Goal: Obtain resource: Download file/media

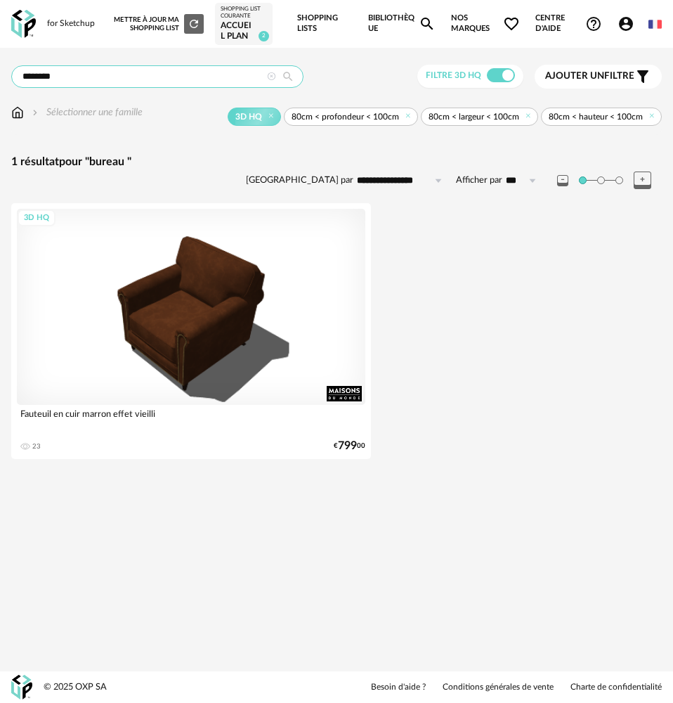
click at [171, 79] on input "******" at bounding box center [157, 76] width 292 height 22
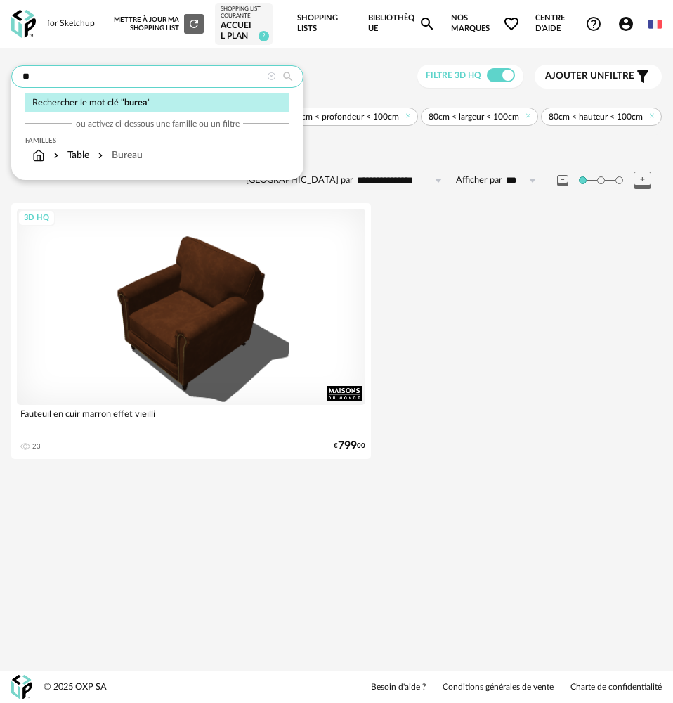
type input "*"
type input "**********"
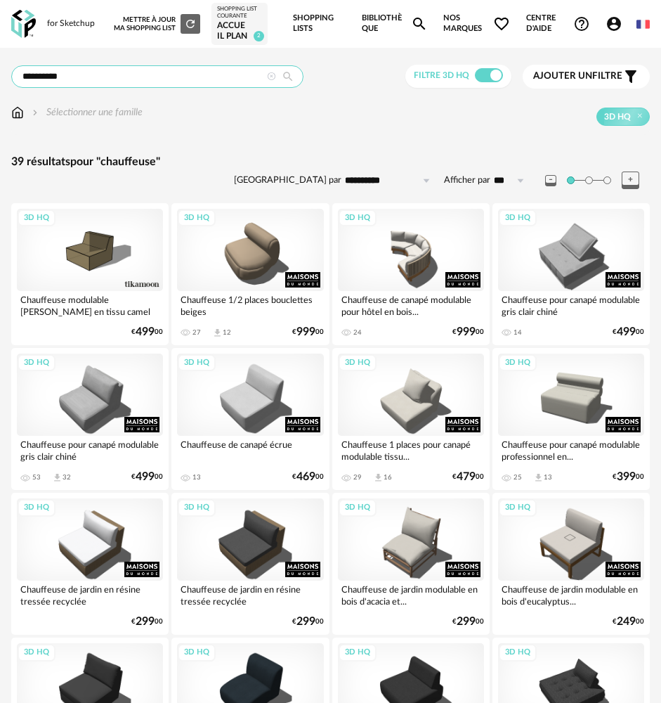
drag, startPoint x: 72, startPoint y: 79, endPoint x: -41, endPoint y: 98, distance: 115.4
type input "********"
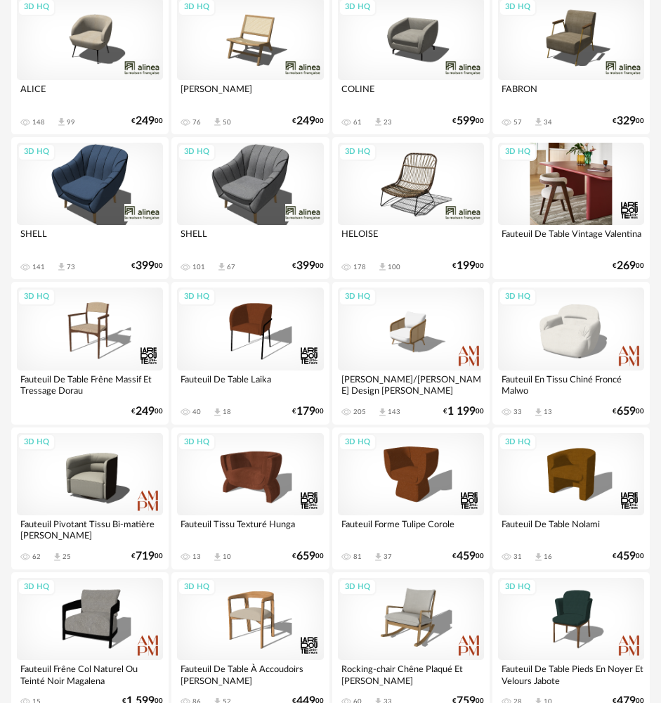
scroll to position [703, 0]
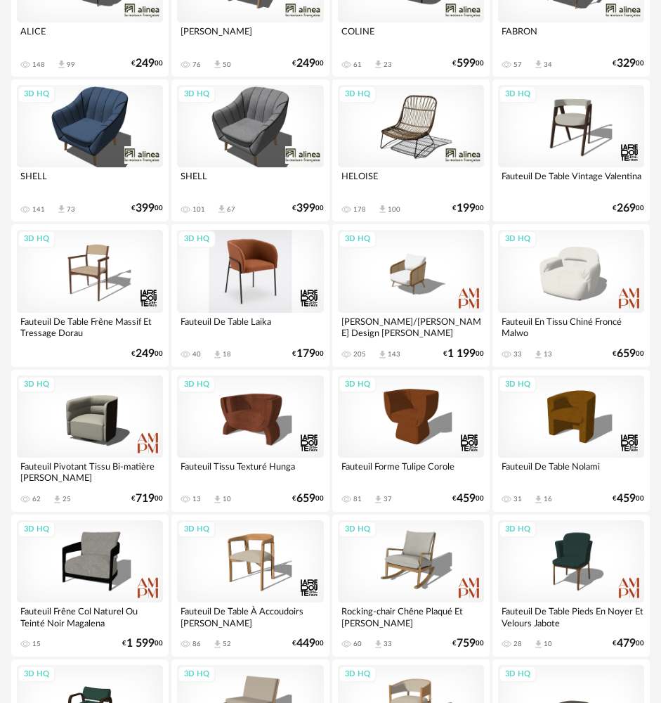
click at [254, 280] on div "3D HQ" at bounding box center [250, 271] width 146 height 82
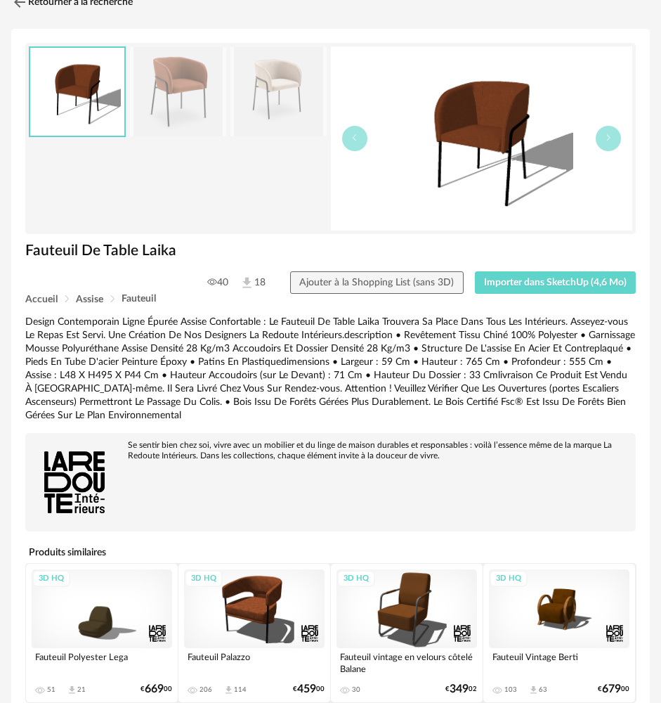
scroll to position [70, 0]
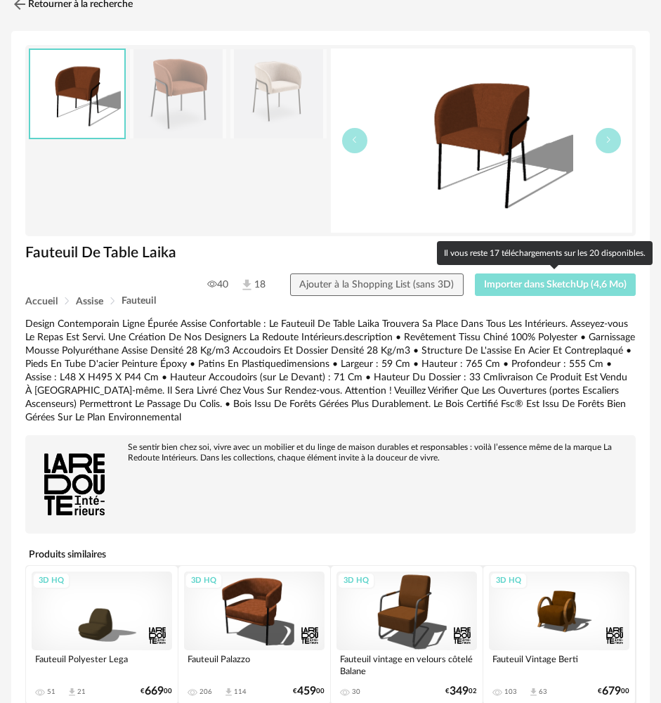
click at [549, 282] on span "Importer dans SketchUp (4,6 Mo)" at bounding box center [555, 285] width 143 height 10
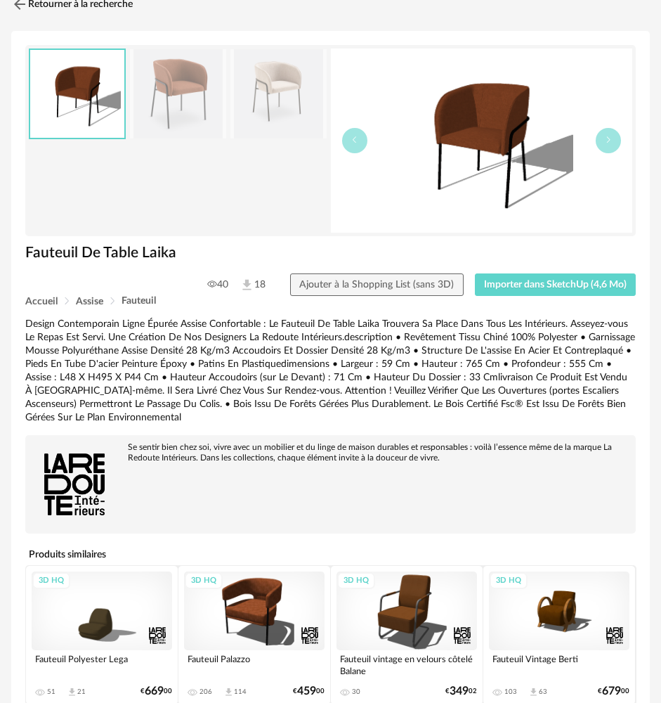
click at [267, 112] on img at bounding box center [278, 93] width 96 height 89
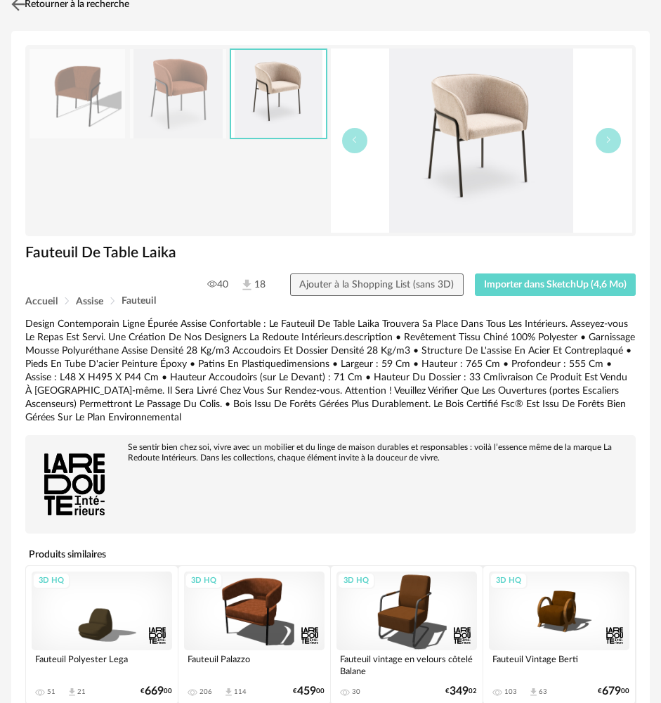
click at [14, 2] on img at bounding box center [18, 4] width 20 height 20
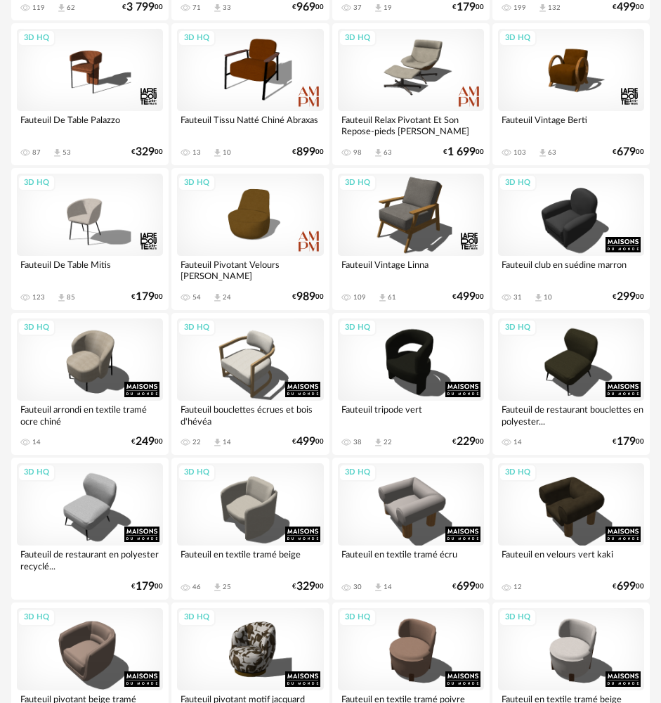
scroll to position [2038, 0]
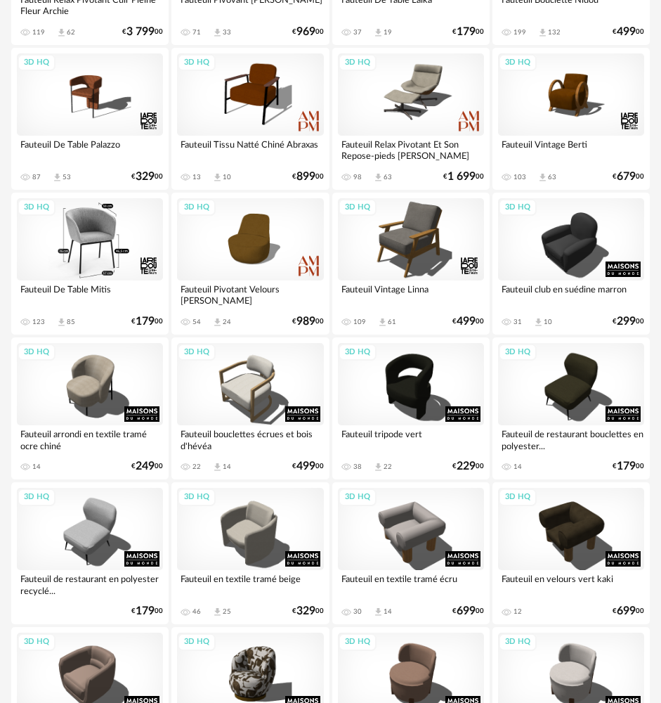
click at [83, 273] on div "3D HQ" at bounding box center [90, 239] width 146 height 82
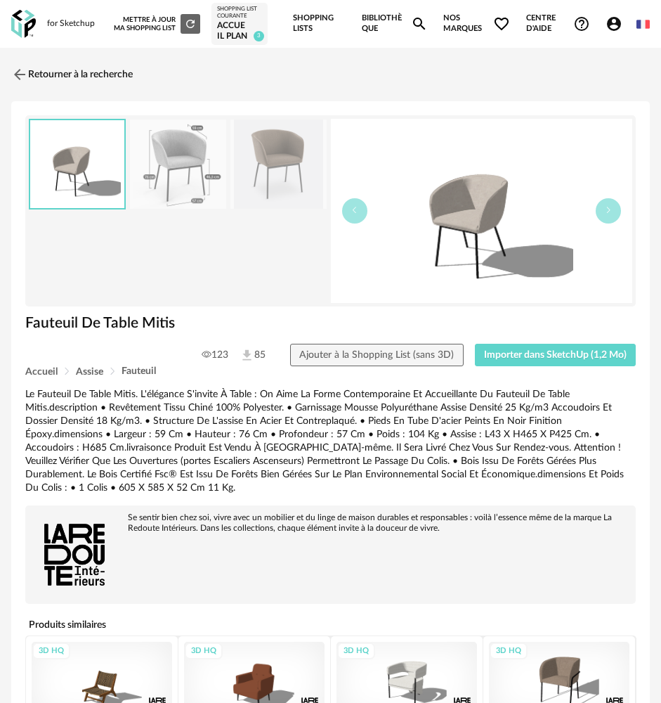
click at [186, 175] on img at bounding box center [178, 163] width 96 height 89
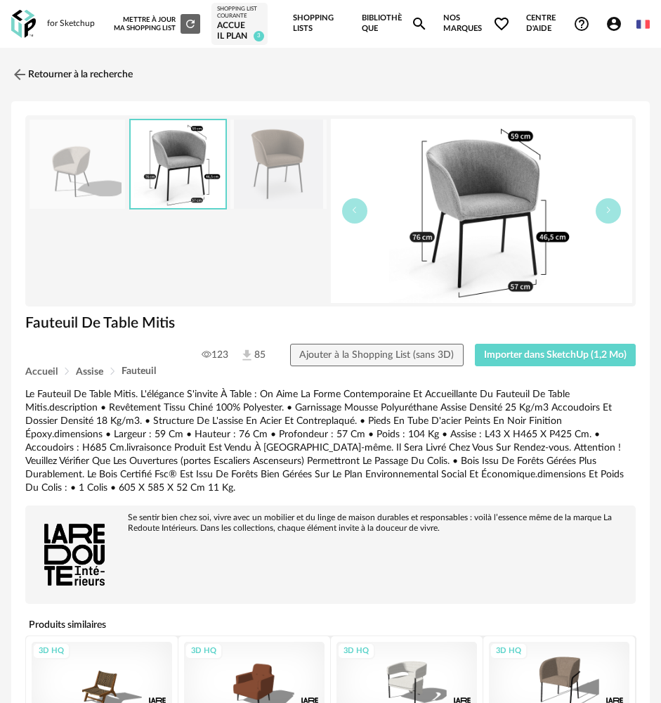
click at [276, 167] on img at bounding box center [278, 163] width 96 height 89
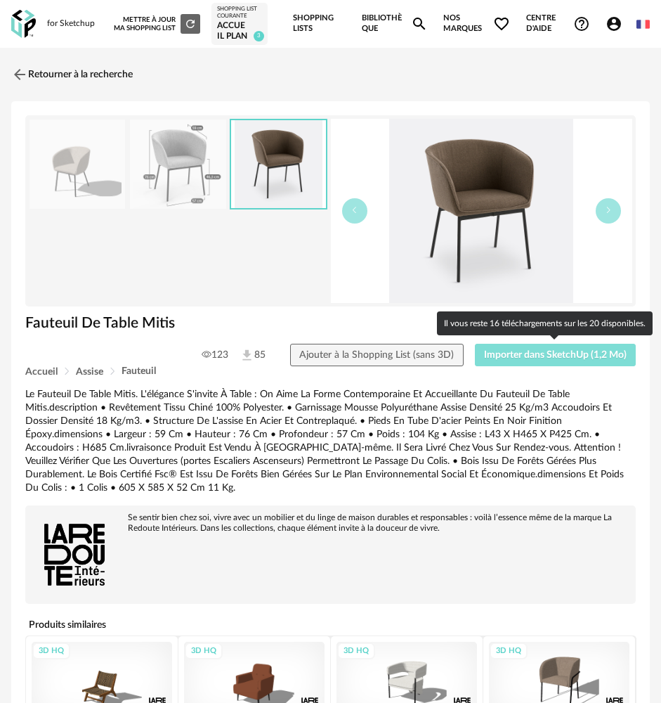
click at [549, 355] on span "Importer dans SketchUp (1,2 Mo)" at bounding box center [555, 355] width 143 height 10
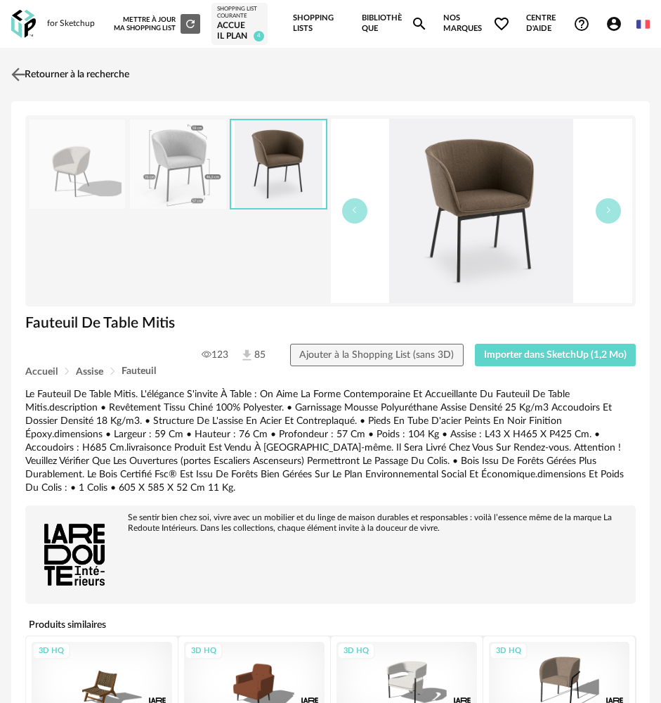
click at [18, 73] on img at bounding box center [18, 75] width 20 height 20
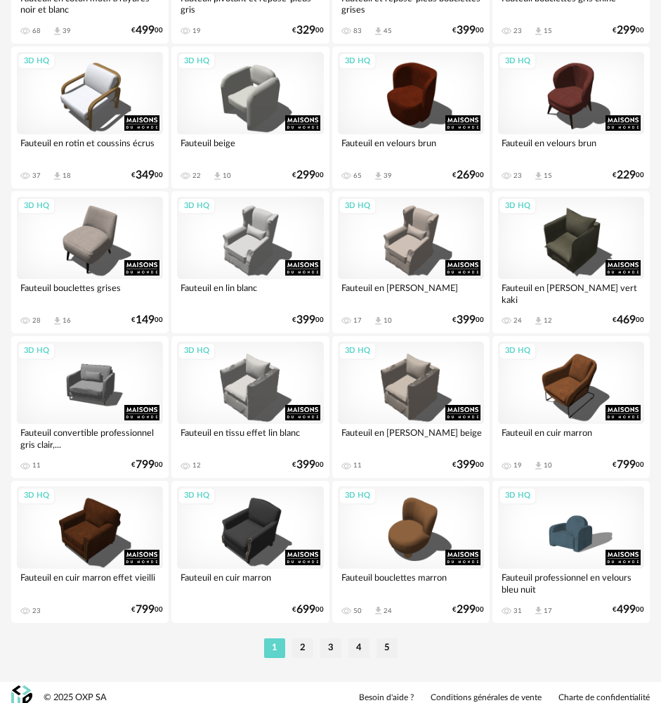
scroll to position [3208, 0]
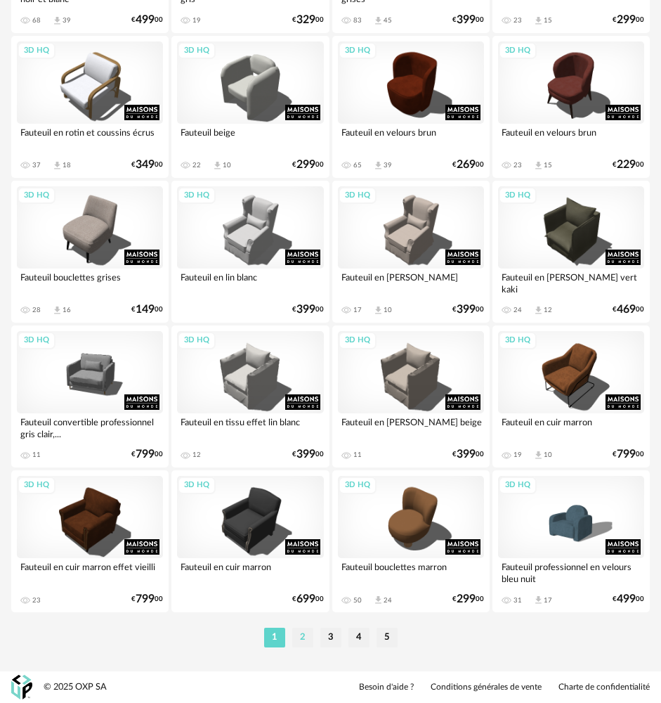
click at [305, 399] on li "2" at bounding box center [302, 637] width 21 height 20
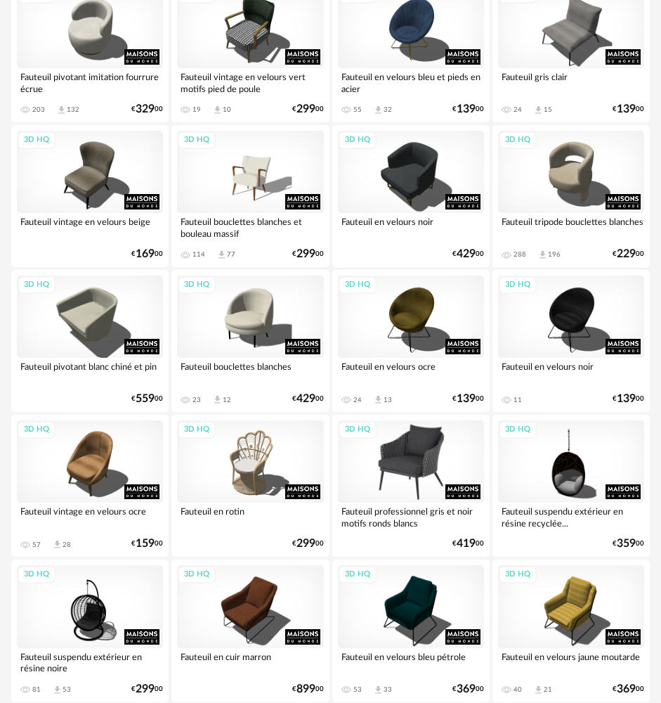
scroll to position [1476, 0]
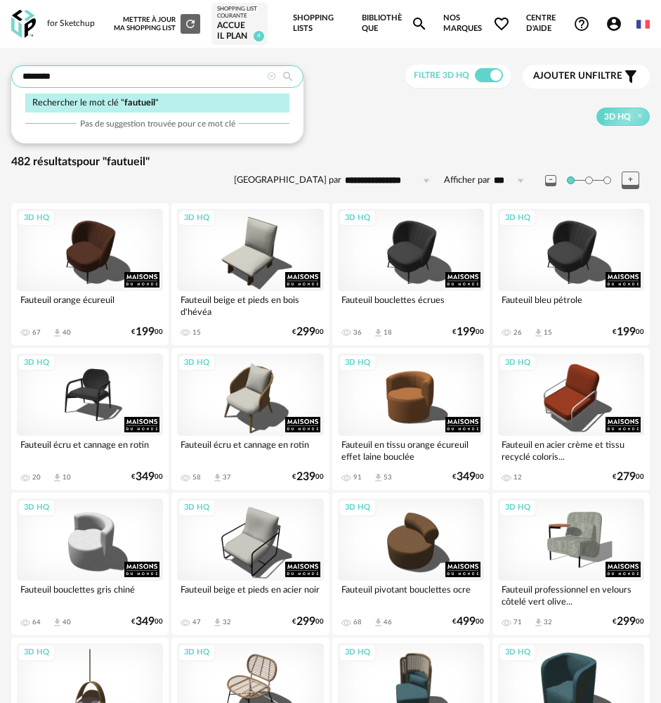
click at [157, 75] on input "********" at bounding box center [157, 76] width 292 height 22
drag, startPoint x: 157, startPoint y: 75, endPoint x: -120, endPoint y: 94, distance: 277.5
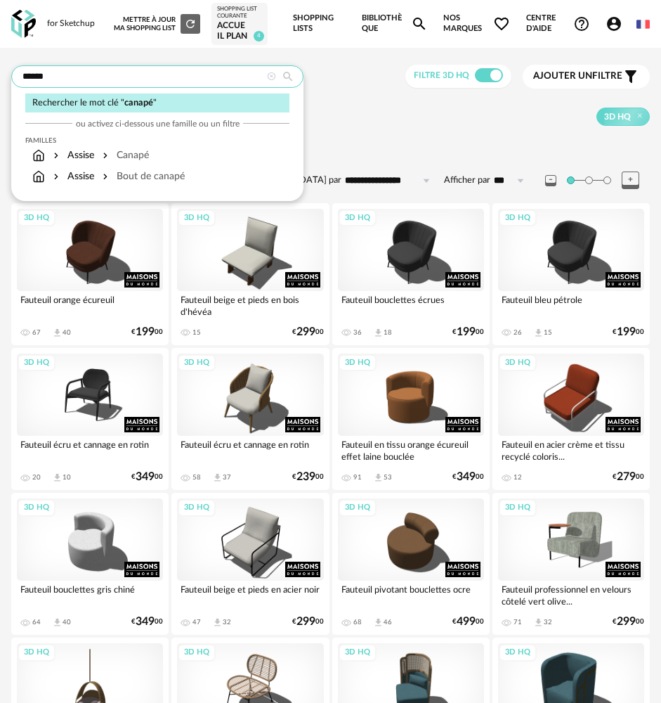
type input "******"
type input "**********"
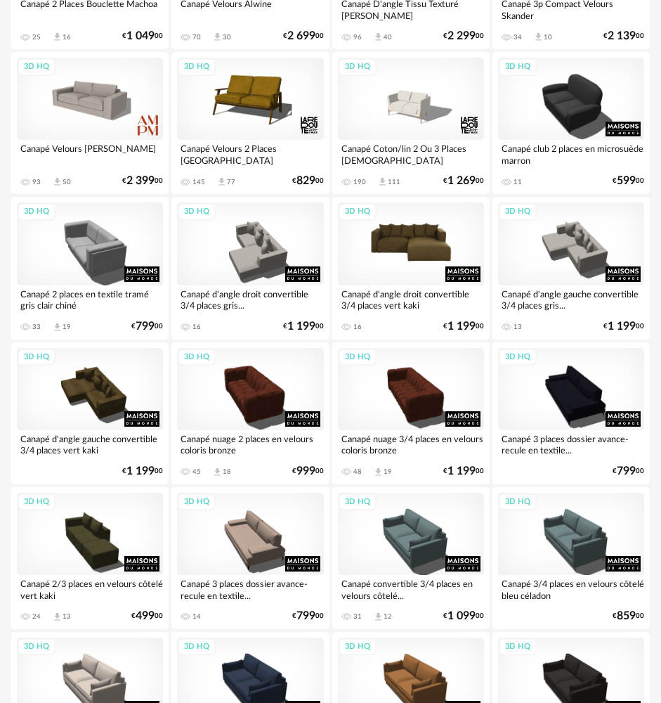
scroll to position [1733, 0]
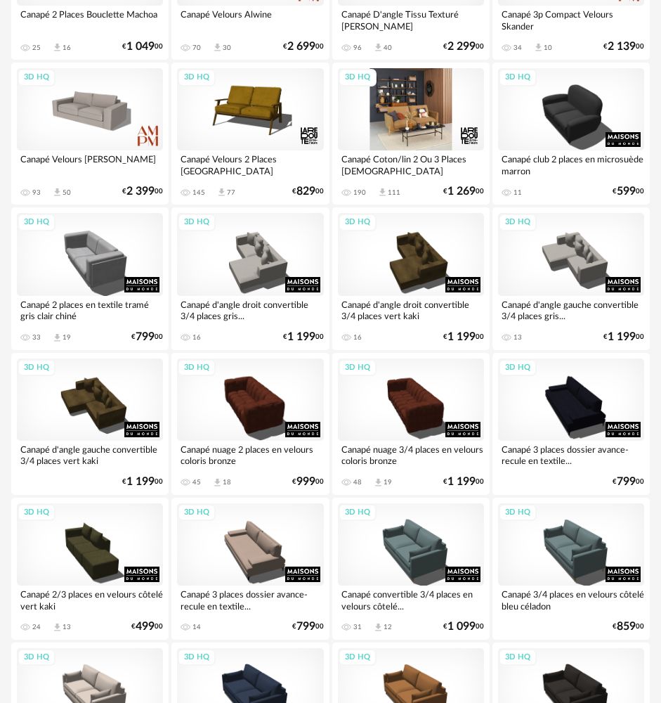
click at [415, 142] on div "3D HQ" at bounding box center [411, 109] width 146 height 82
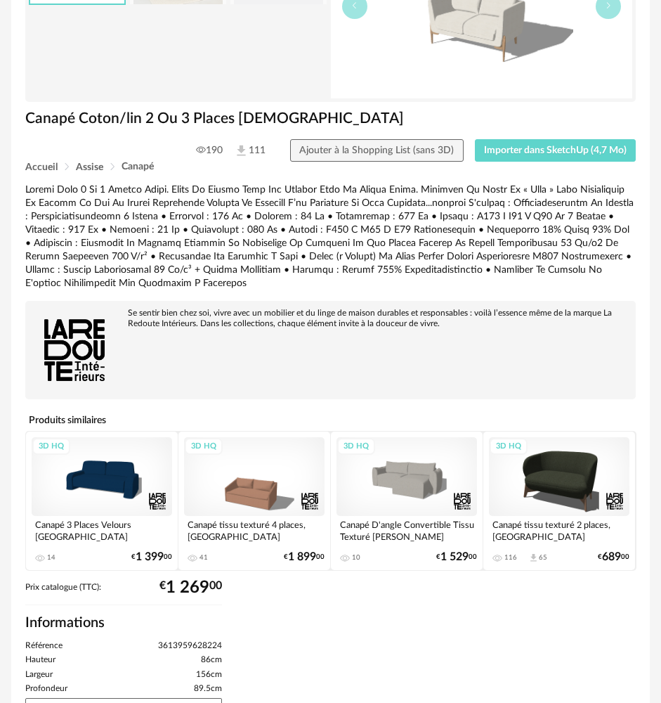
scroll to position [211, 0]
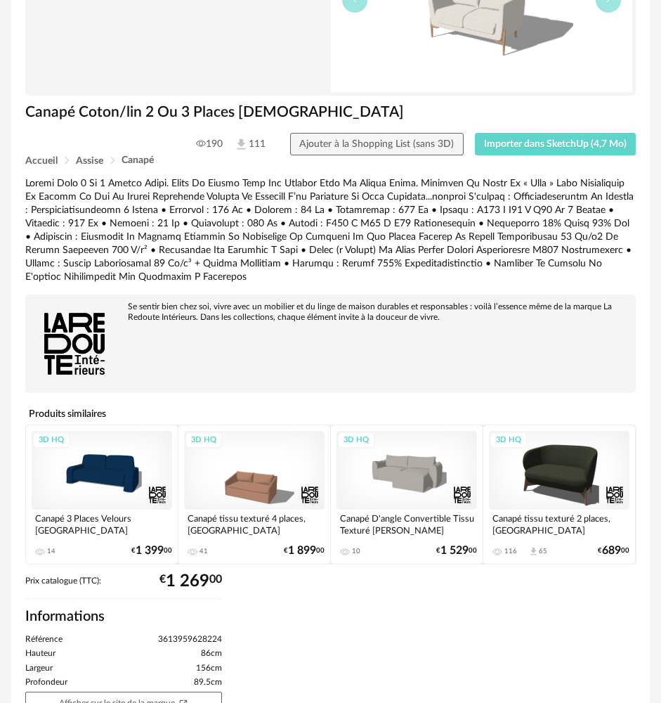
click at [567, 476] on div "3D HQ" at bounding box center [559, 470] width 141 height 79
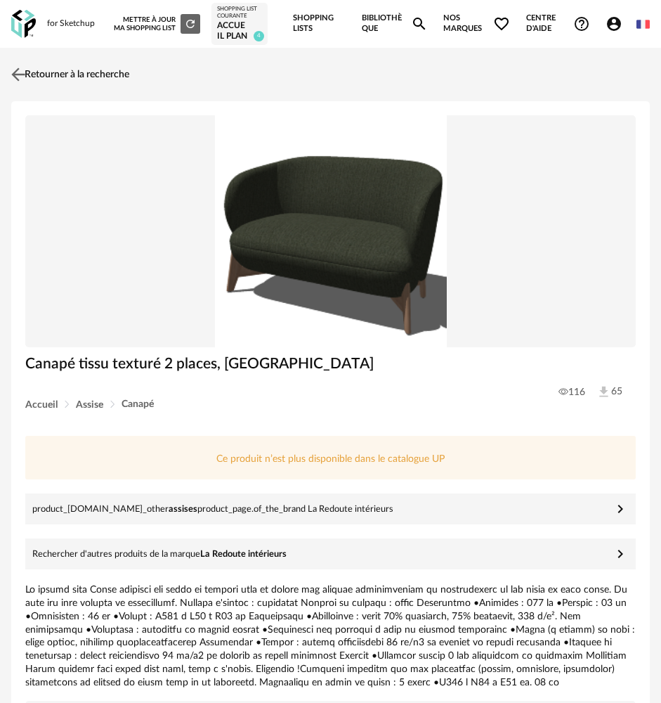
click at [20, 75] on img at bounding box center [18, 75] width 20 height 20
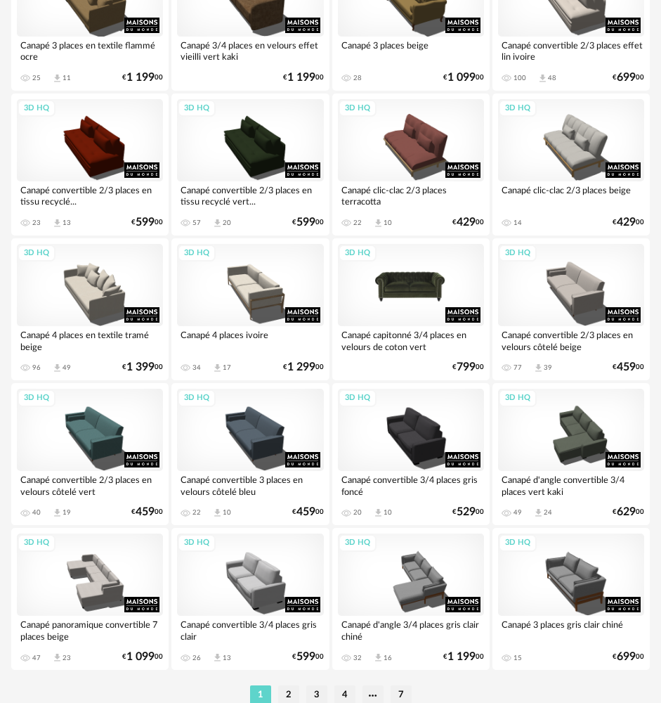
scroll to position [3208, 0]
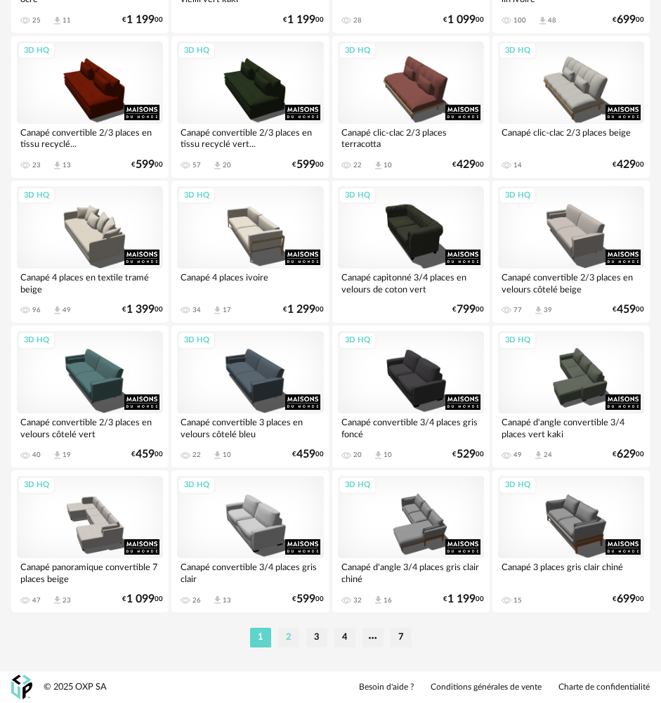
click at [288, 639] on li "2" at bounding box center [288, 637] width 21 height 20
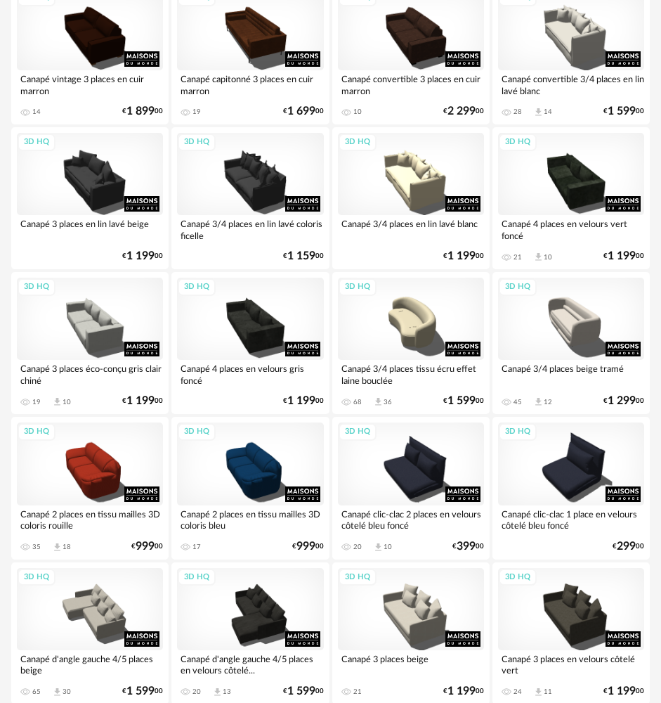
scroll to position [2529, 0]
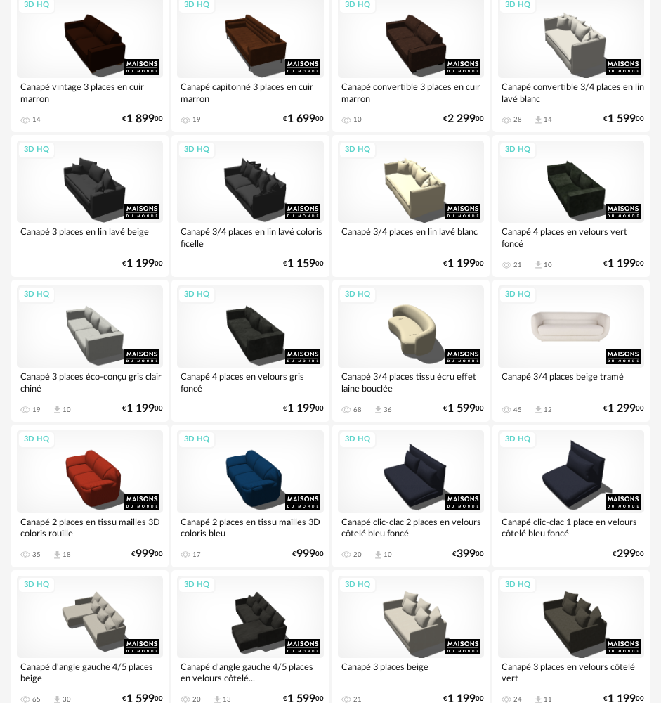
click at [592, 328] on div "3D HQ" at bounding box center [571, 326] width 146 height 82
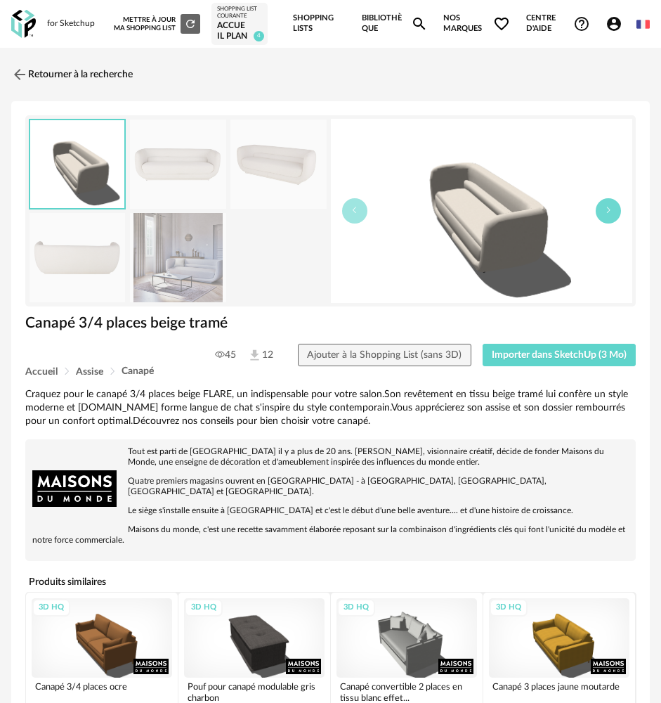
click at [606, 214] on icon "button" at bounding box center [608, 210] width 8 height 8
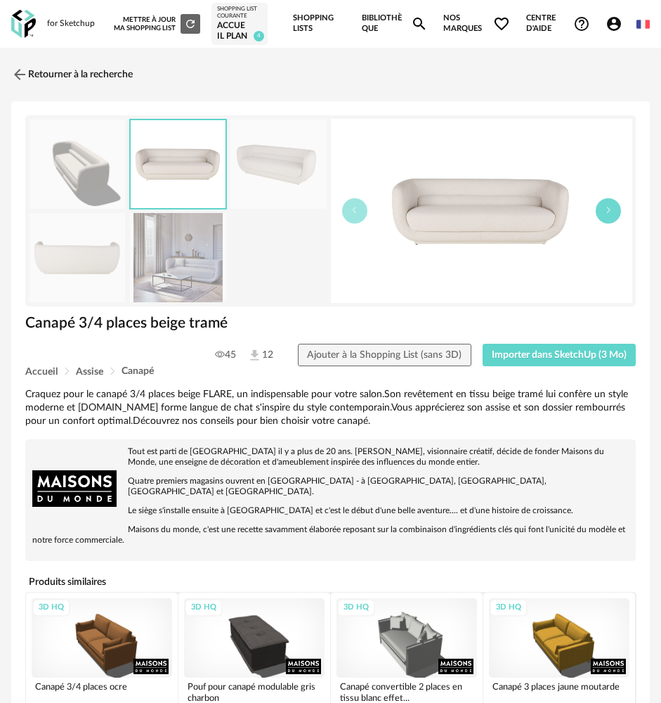
click at [607, 214] on icon "button" at bounding box center [608, 210] width 8 height 8
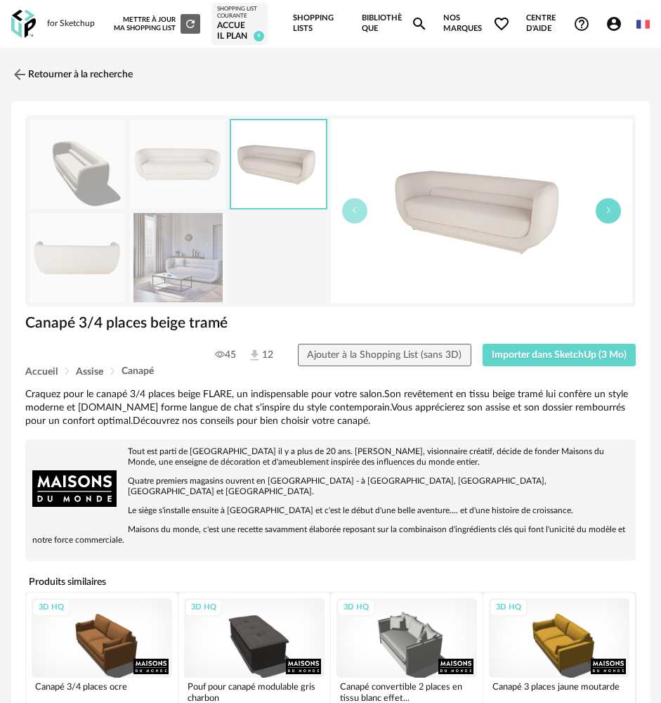
click at [606, 214] on icon "button" at bounding box center [608, 210] width 8 height 8
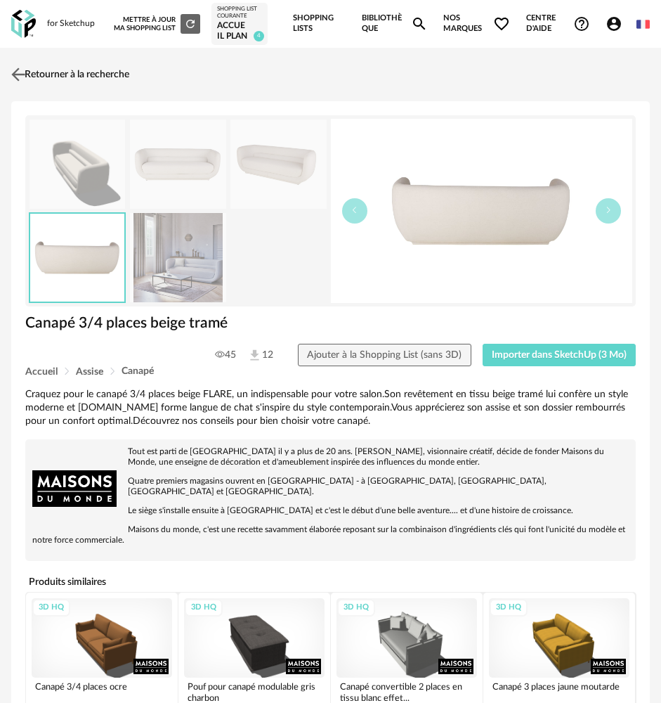
click at [21, 77] on img at bounding box center [18, 75] width 20 height 20
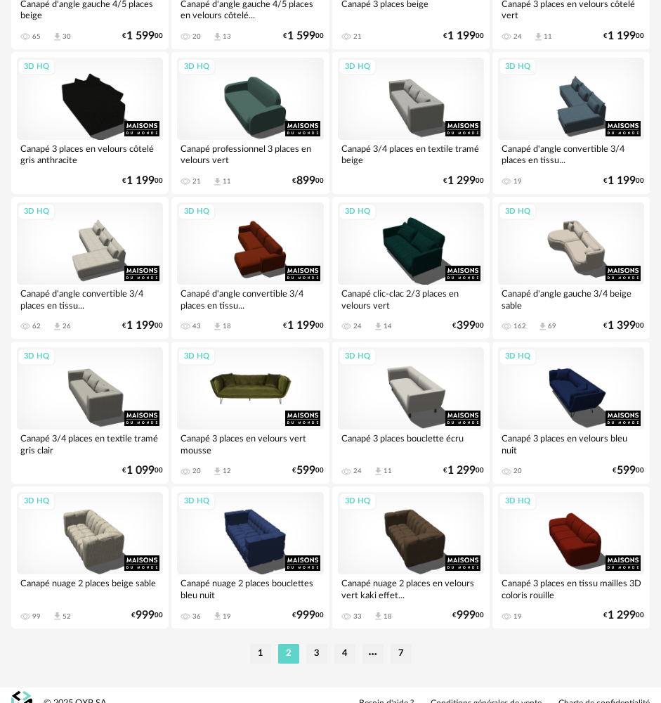
scroll to position [3208, 0]
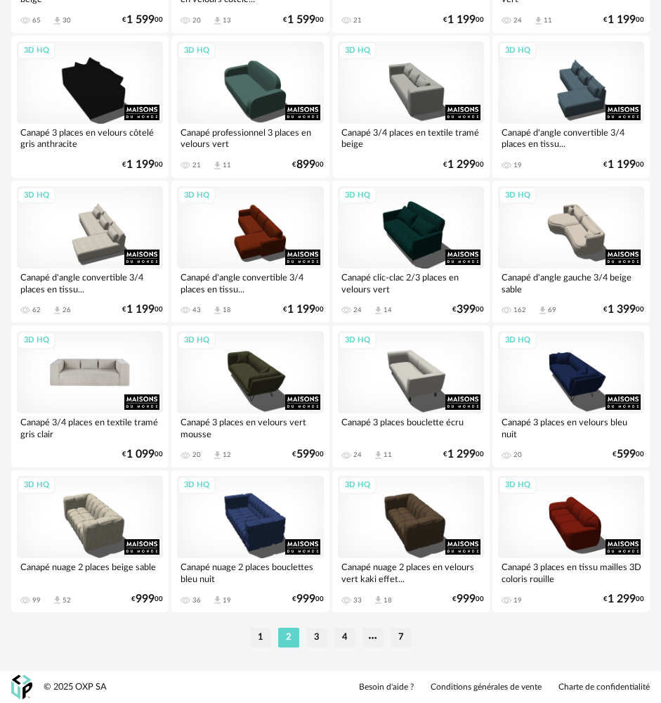
click at [81, 386] on div "3D HQ" at bounding box center [90, 372] width 146 height 82
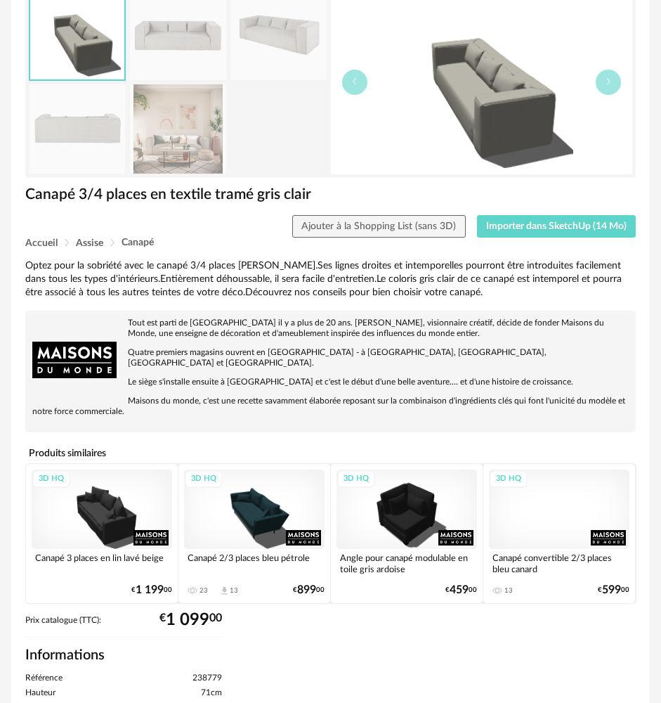
scroll to position [141, 0]
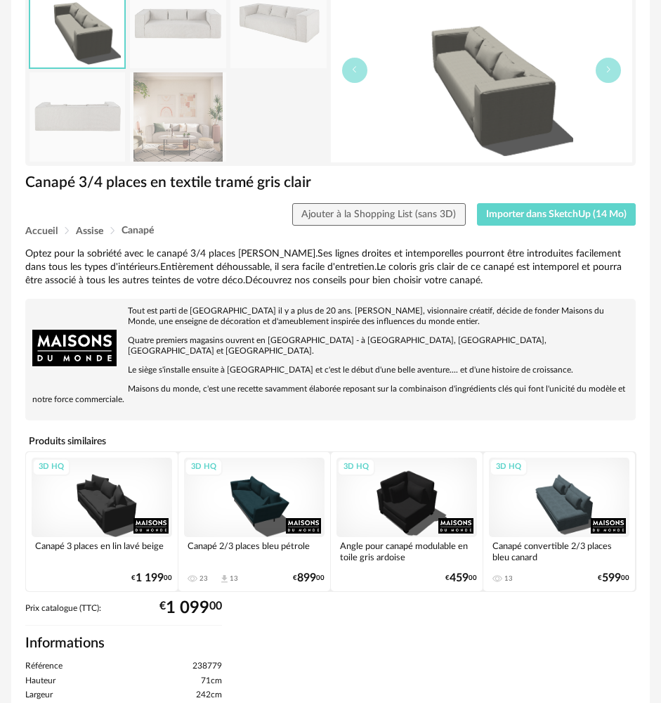
click at [269, 507] on div "3D HQ" at bounding box center [254, 496] width 141 height 79
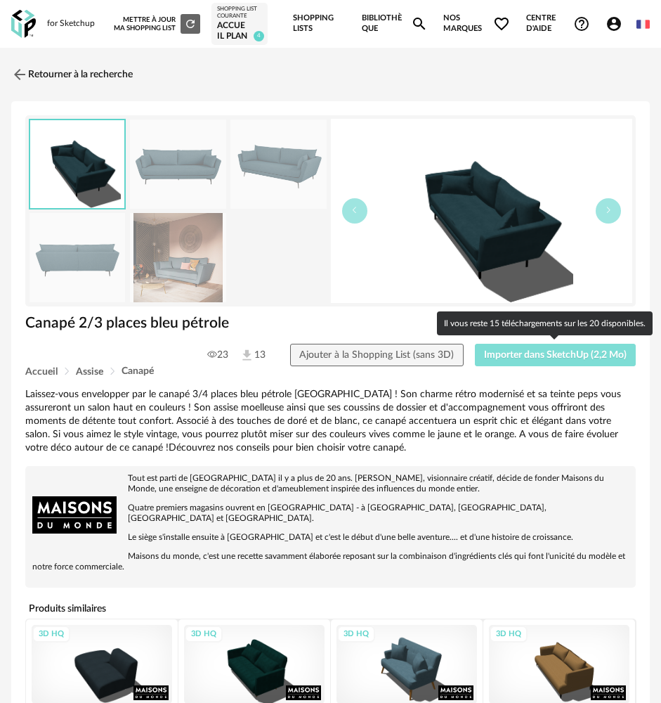
click at [550, 357] on span "Importer dans SketchUp (2,2 Mo)" at bounding box center [555, 355] width 143 height 10
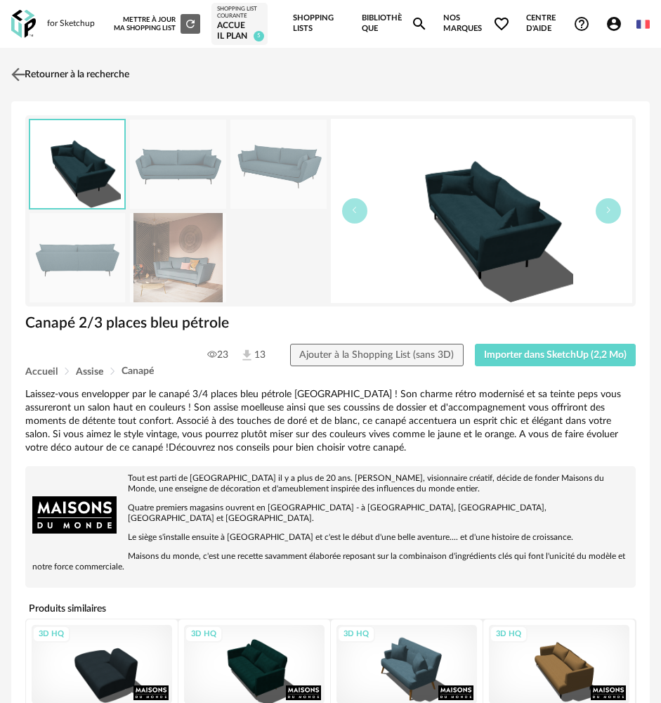
click at [8, 76] on img at bounding box center [18, 75] width 20 height 20
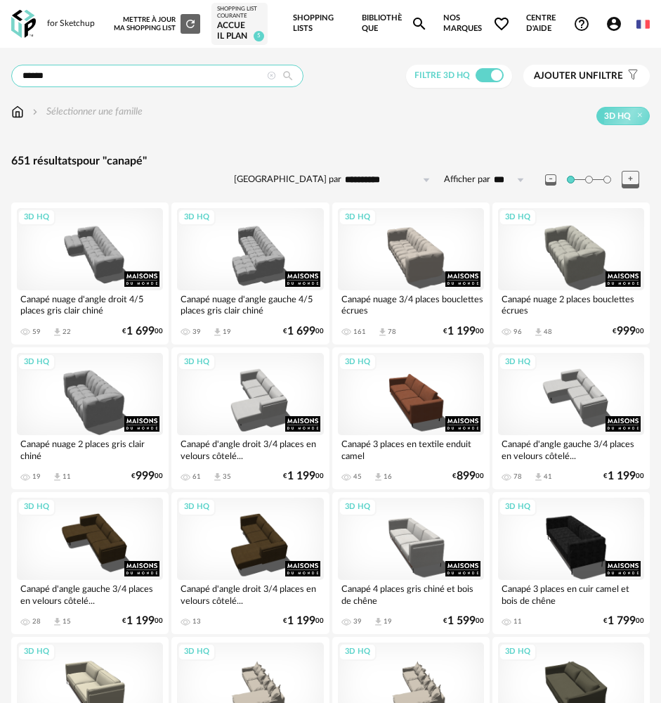
click at [159, 79] on input "******" at bounding box center [157, 76] width 292 height 22
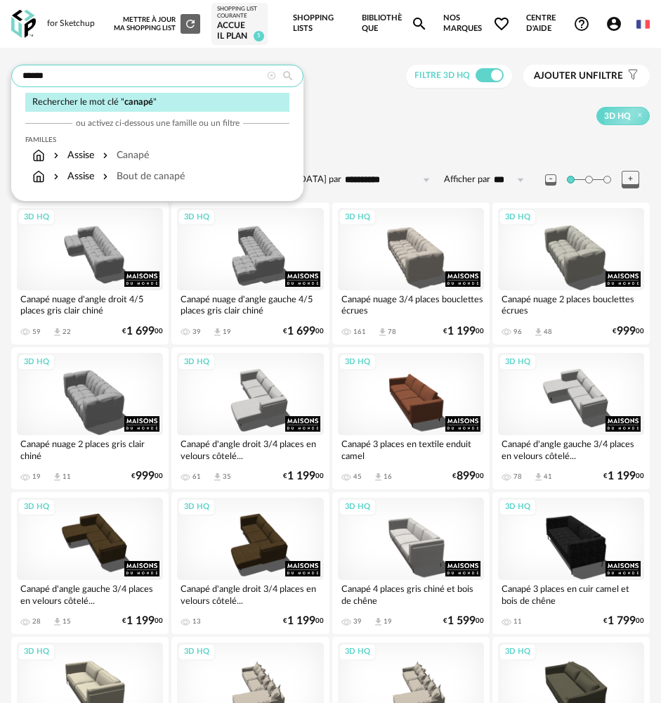
click at [159, 79] on input "******" at bounding box center [157, 76] width 292 height 22
click at [159, 78] on input "******" at bounding box center [157, 76] width 292 height 22
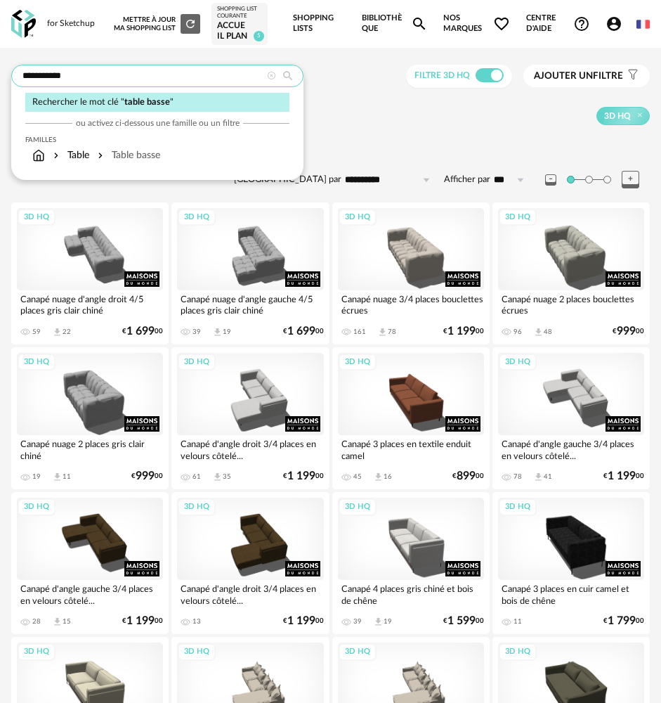
type input "**********"
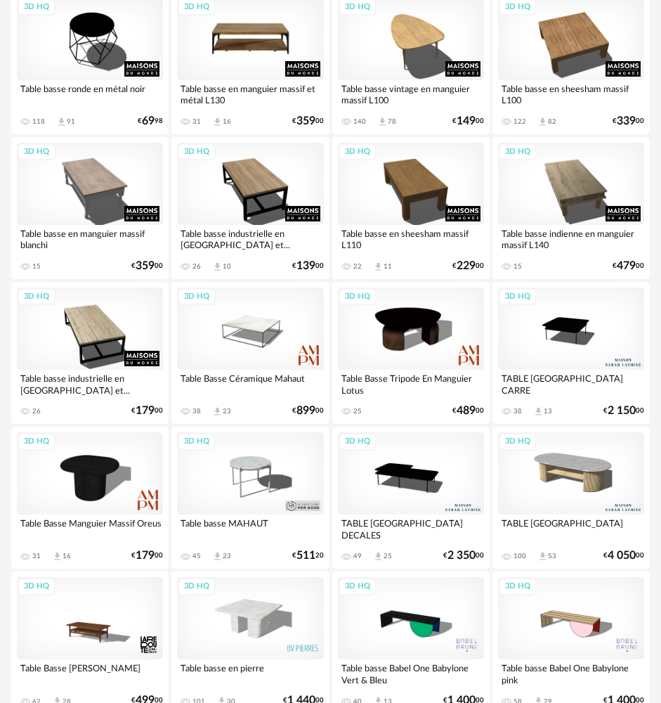
scroll to position [3208, 0]
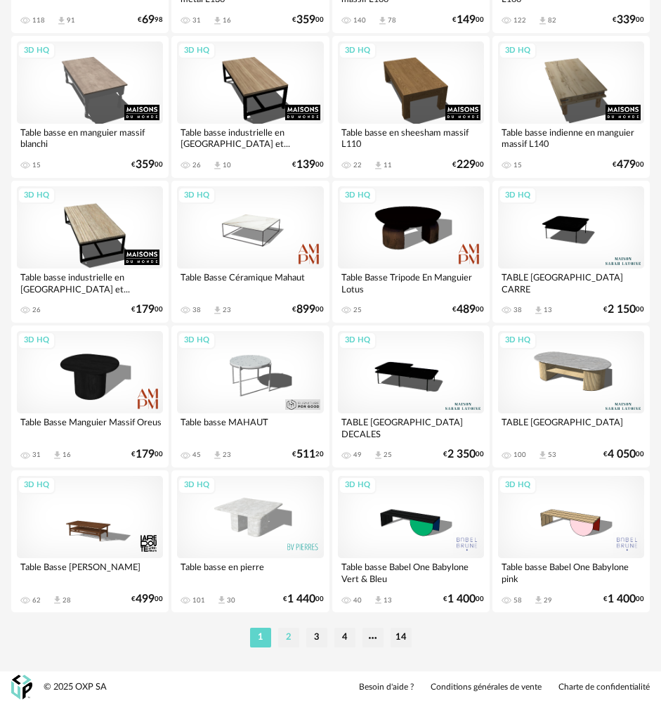
click at [287, 641] on li "2" at bounding box center [288, 637] width 21 height 20
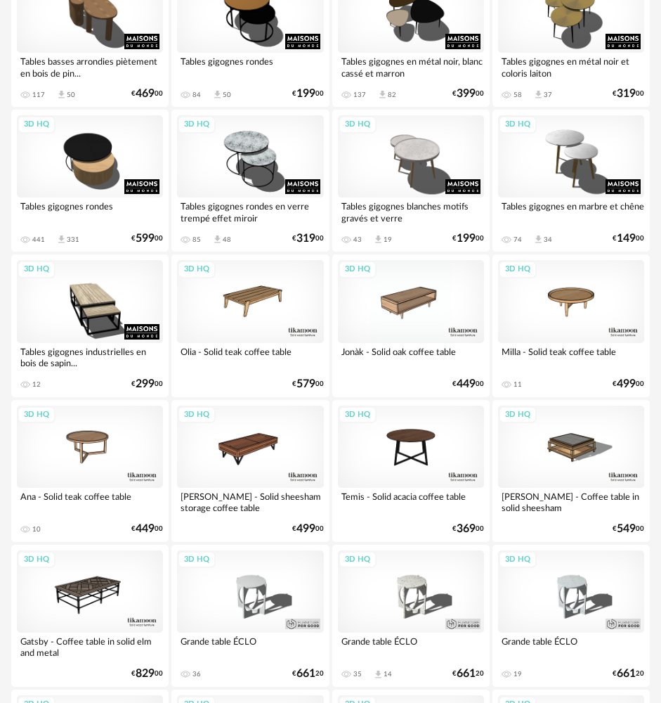
scroll to position [562, 0]
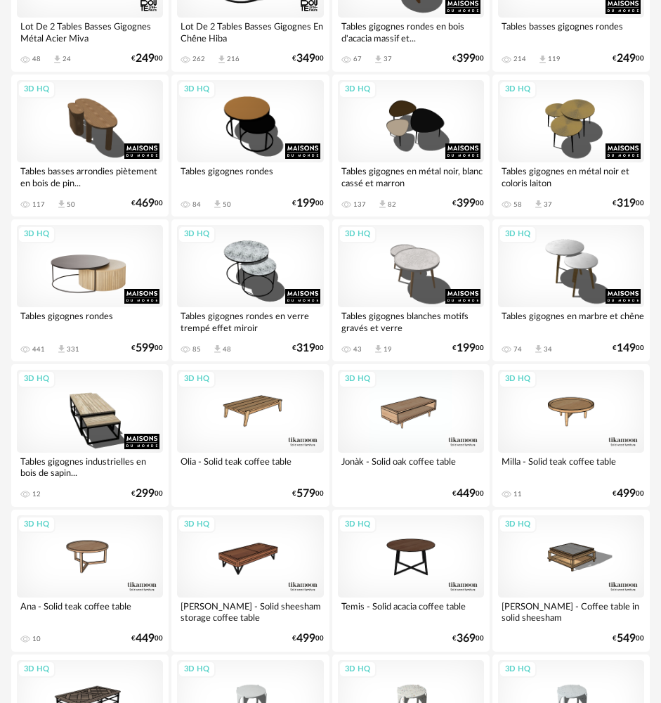
drag, startPoint x: 87, startPoint y: 262, endPoint x: 46, endPoint y: 275, distance: 42.9
click at [46, 275] on div "3D HQ" at bounding box center [90, 266] width 146 height 82
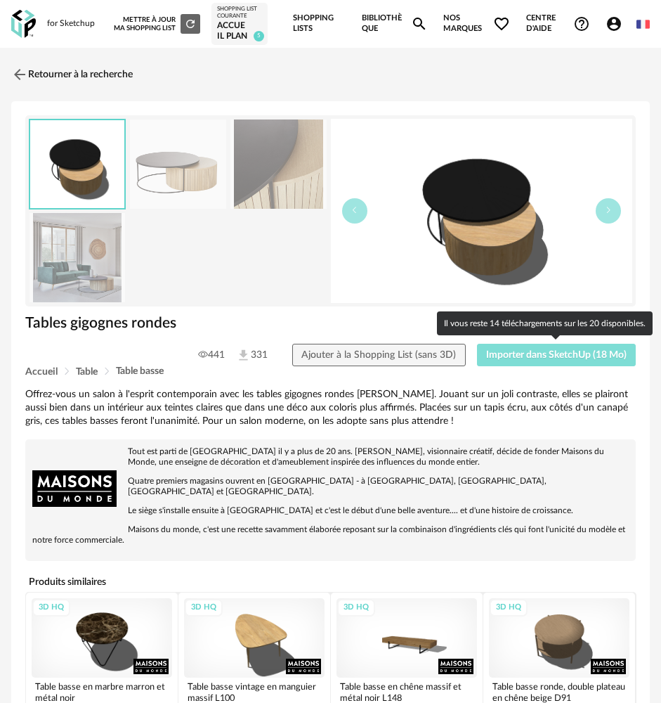
click at [526, 355] on span "Importer dans SketchUp (18 Mo)" at bounding box center [556, 355] width 141 height 10
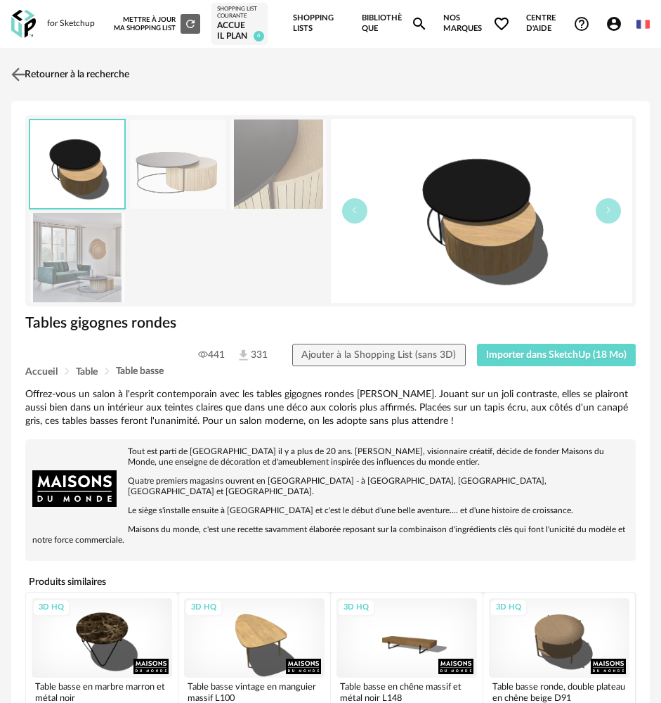
click at [22, 77] on img at bounding box center [18, 75] width 20 height 20
